Goal: Navigation & Orientation: Find specific page/section

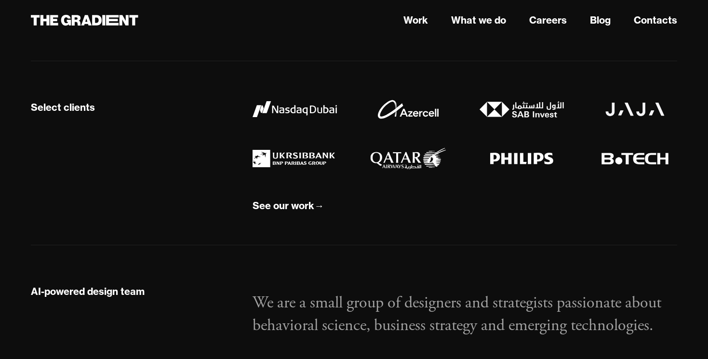
scroll to position [841, 0]
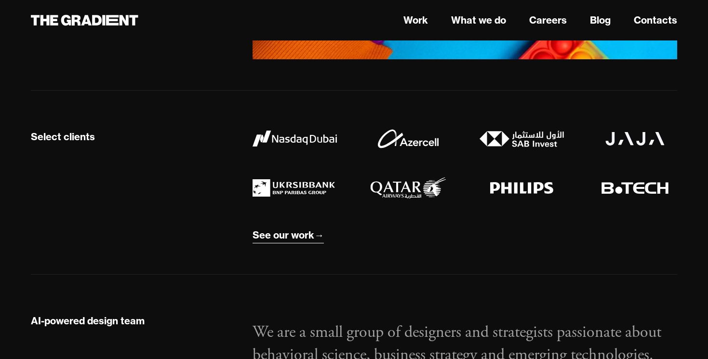
click at [283, 235] on div "See our work" at bounding box center [283, 235] width 62 height 13
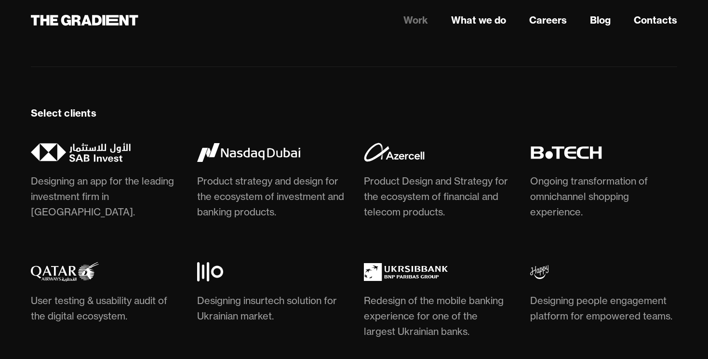
scroll to position [2564, 0]
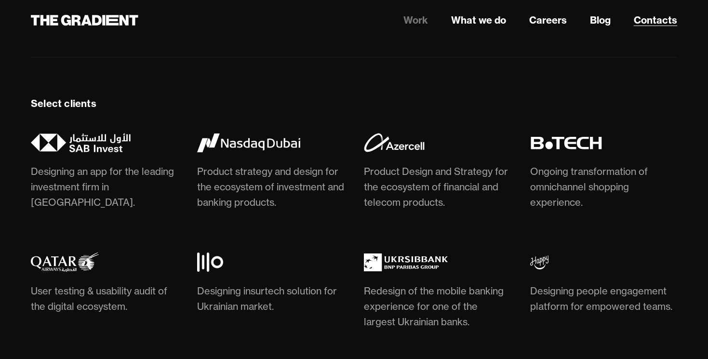
click at [645, 23] on link "Contacts" at bounding box center [654, 20] width 43 height 14
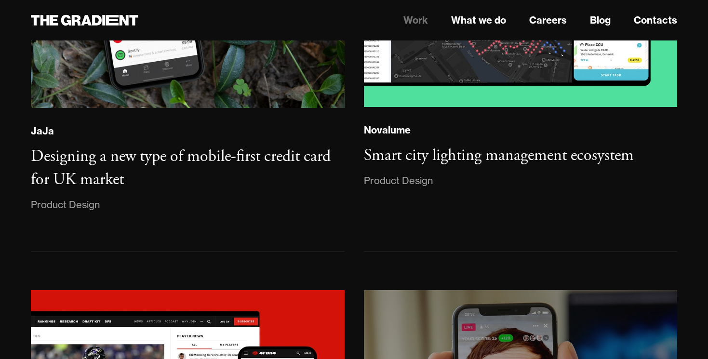
scroll to position [1977, 0]
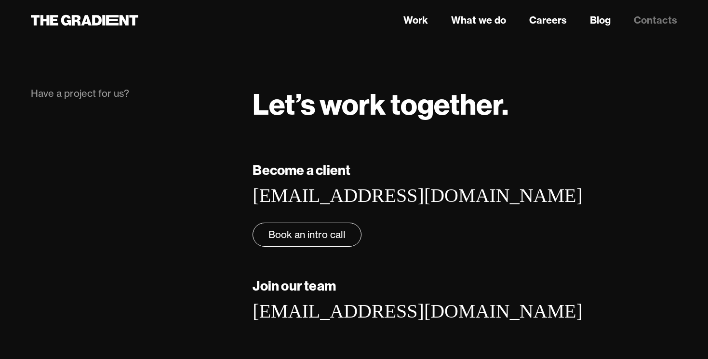
scroll to position [223, 0]
